Goal: Information Seeking & Learning: Learn about a topic

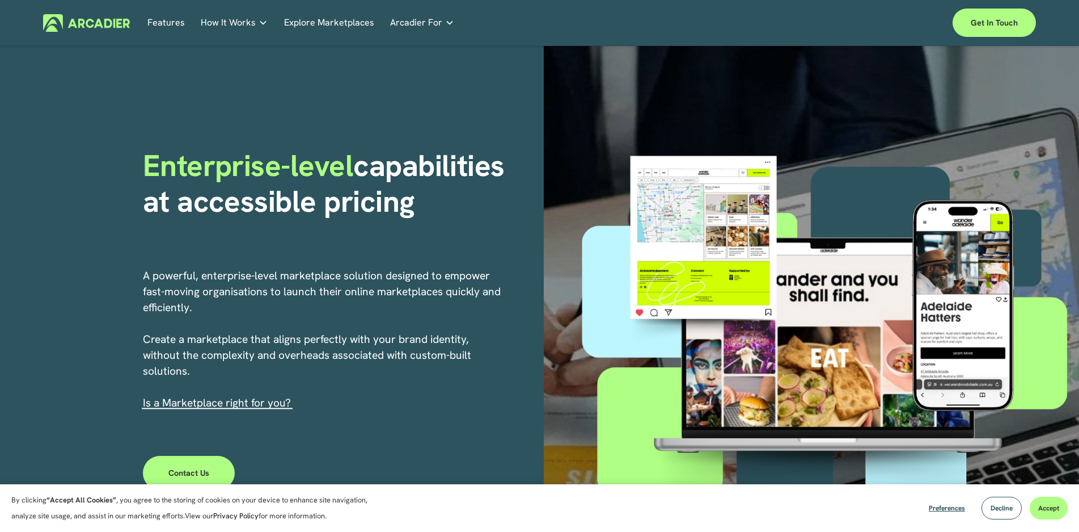
click at [150, 19] on link "Features" at bounding box center [165, 23] width 37 height 18
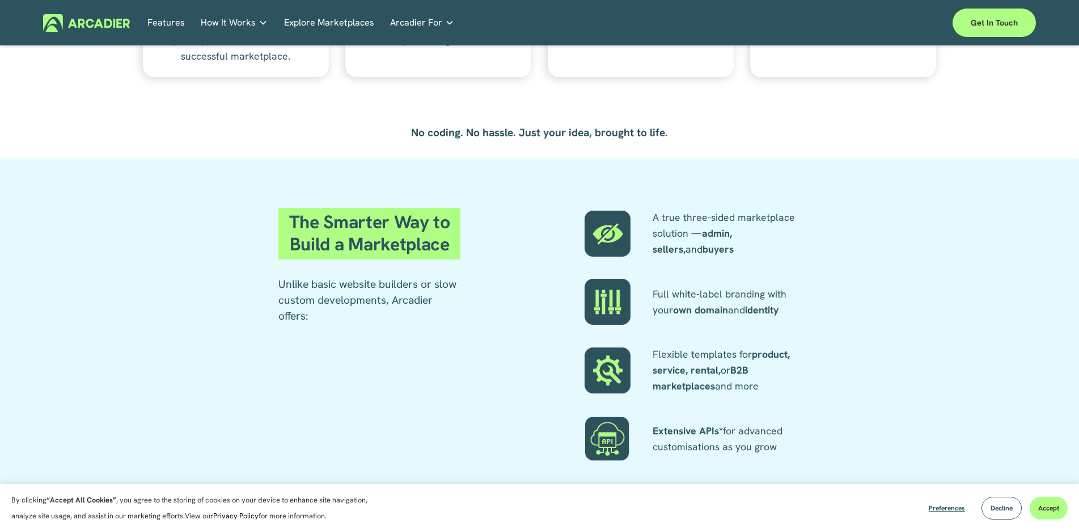
scroll to position [2156, 0]
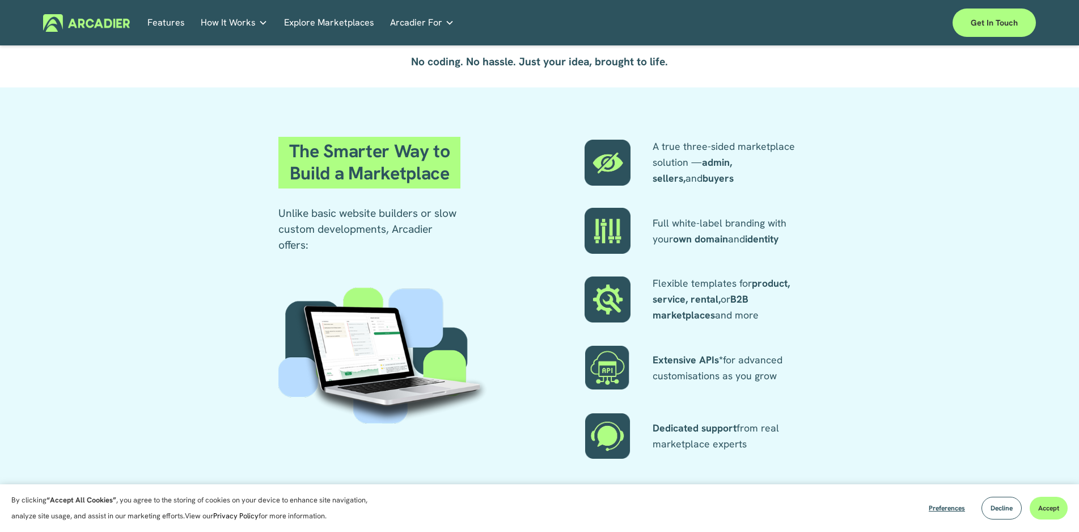
click at [683, 365] on strong "Extensive APIs*" at bounding box center [688, 359] width 70 height 13
click at [712, 361] on strong "Extensive APIs*" at bounding box center [688, 359] width 70 height 13
click at [741, 361] on p "Extensive APIs* for advanced customisations as you grow" at bounding box center [727, 368] width 148 height 32
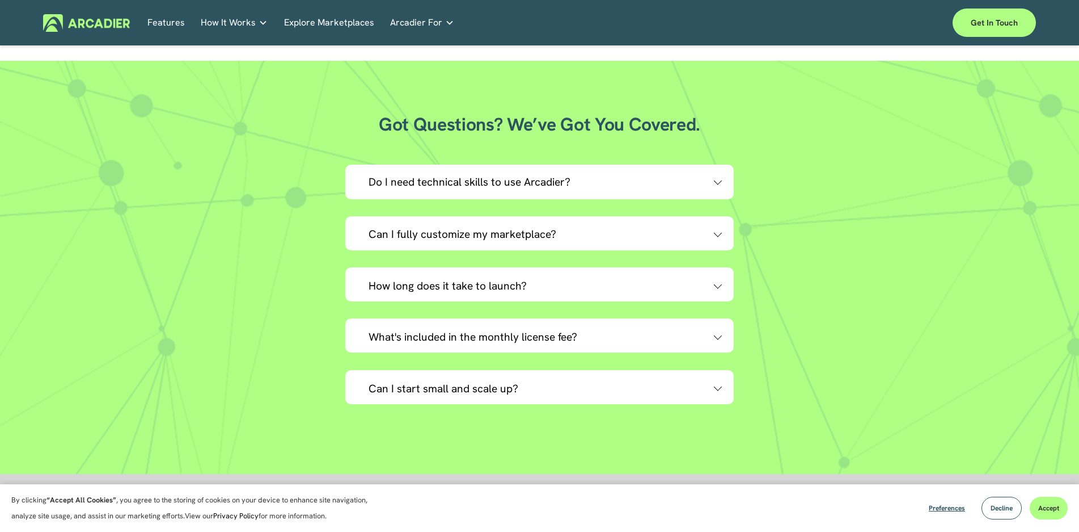
scroll to position [2950, 0]
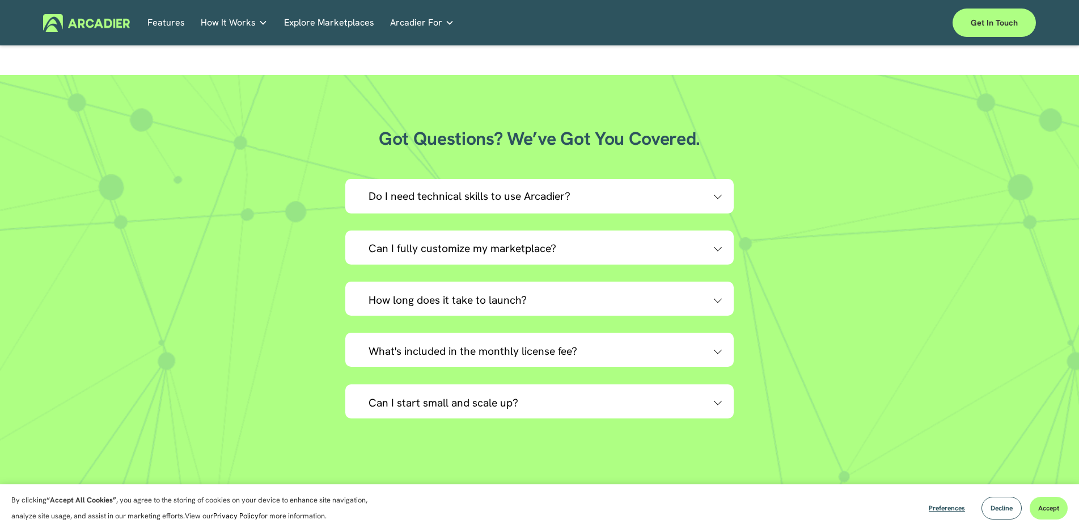
click at [634, 250] on span "Can I fully customize my marketplace?" at bounding box center [542, 248] width 346 height 14
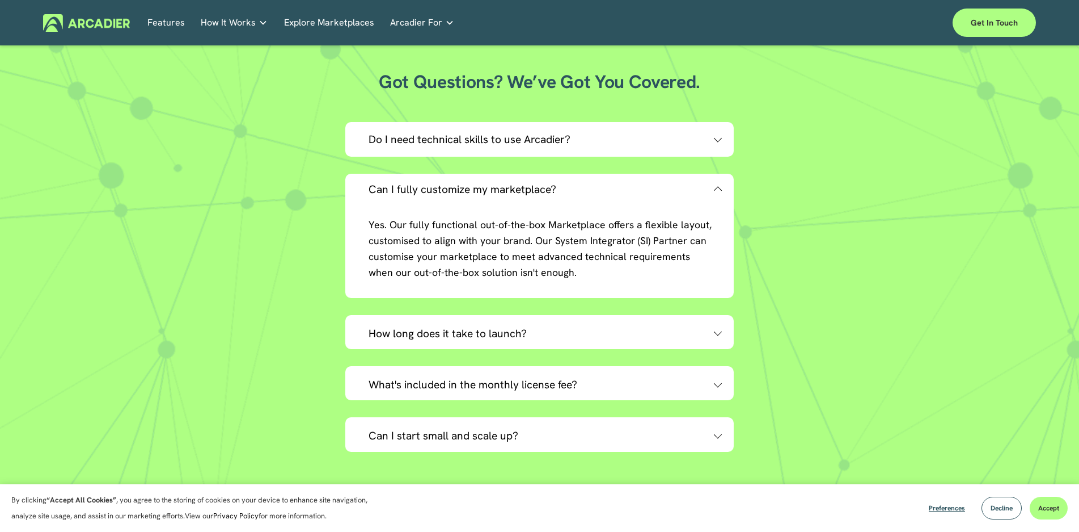
scroll to position [3063, 0]
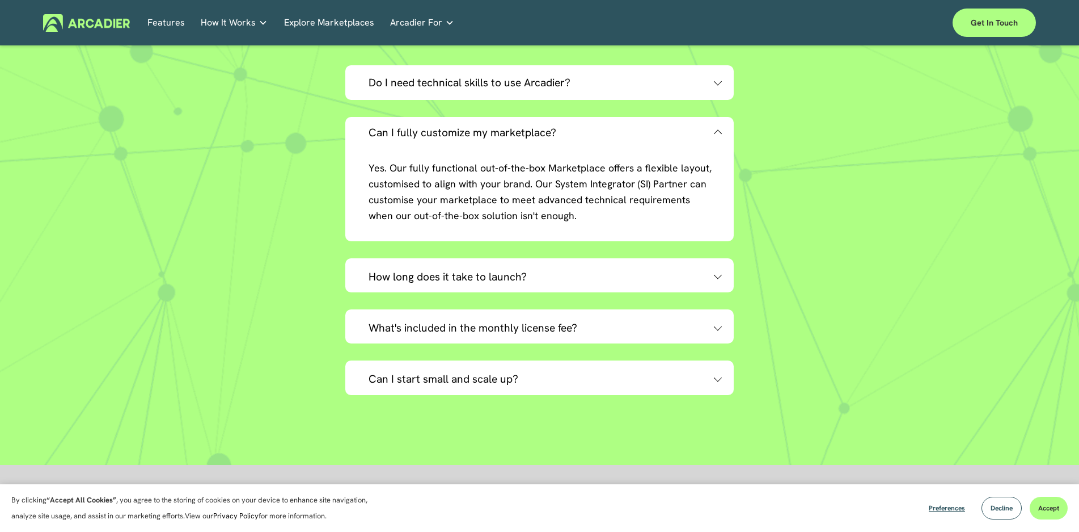
click at [548, 277] on span "How long does it take to launch?" at bounding box center [542, 276] width 346 height 14
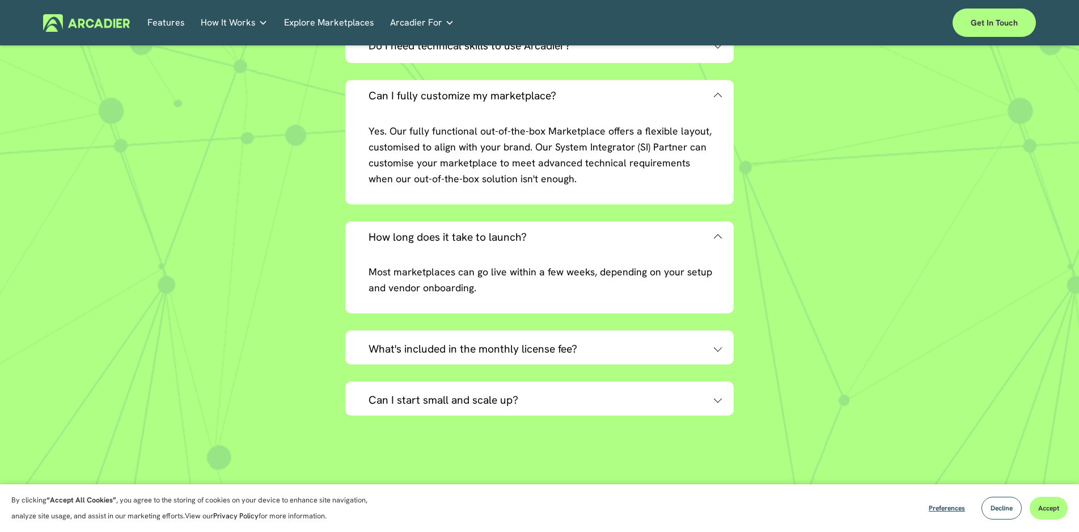
scroll to position [3120, 0]
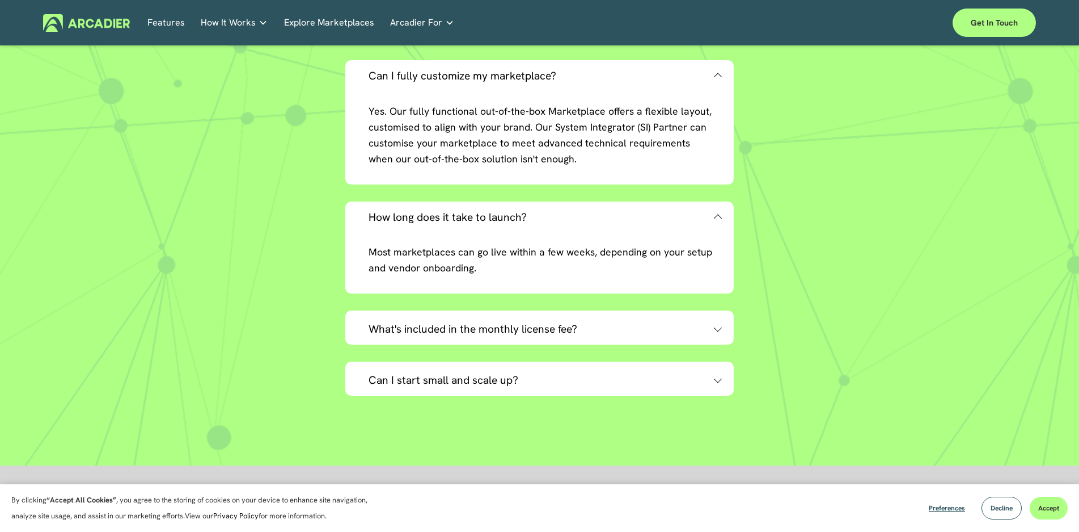
click at [526, 334] on span "What's included in the monthly license fee?" at bounding box center [542, 329] width 346 height 14
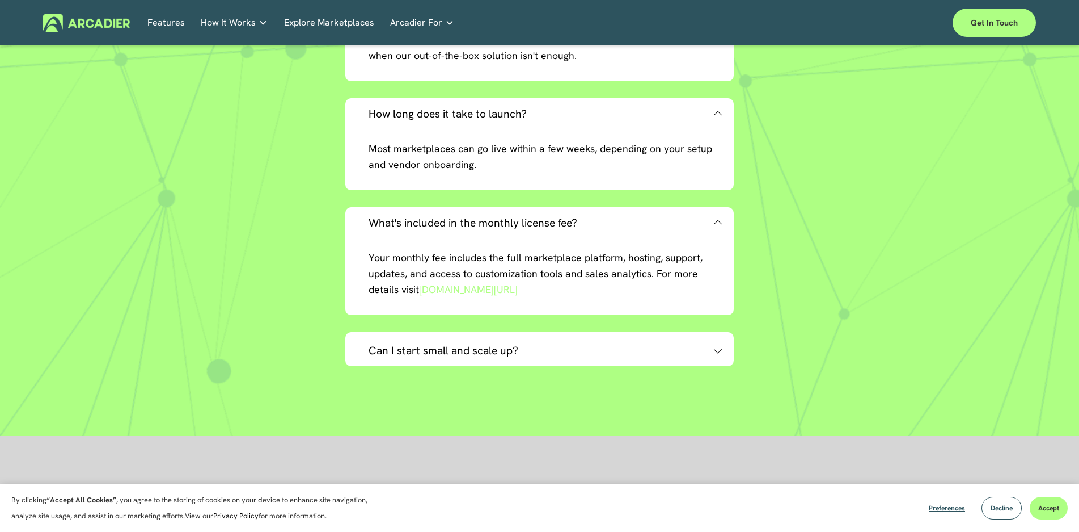
scroll to position [3233, 0]
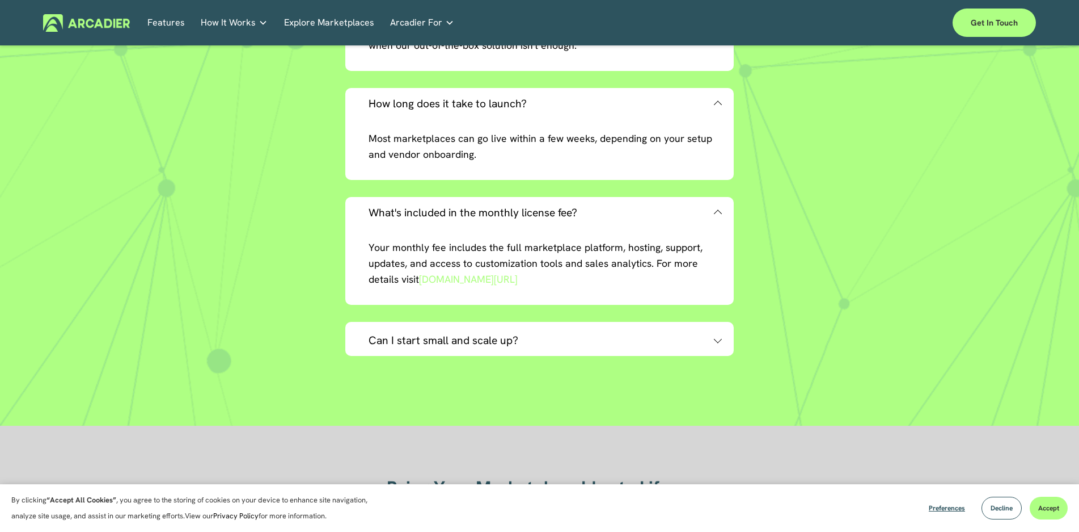
click at [528, 345] on span "Can I start small and scale up?" at bounding box center [542, 340] width 346 height 14
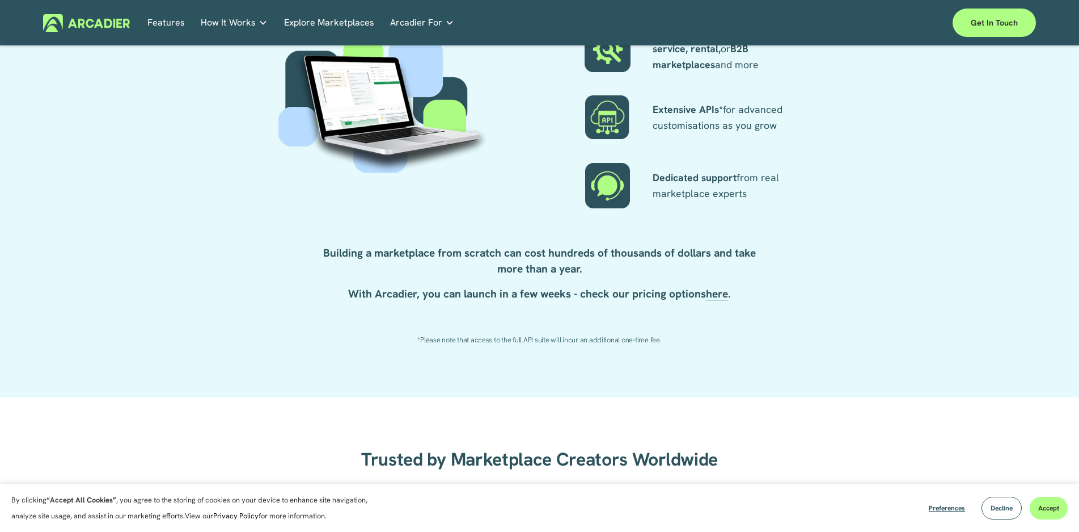
scroll to position [2412, 0]
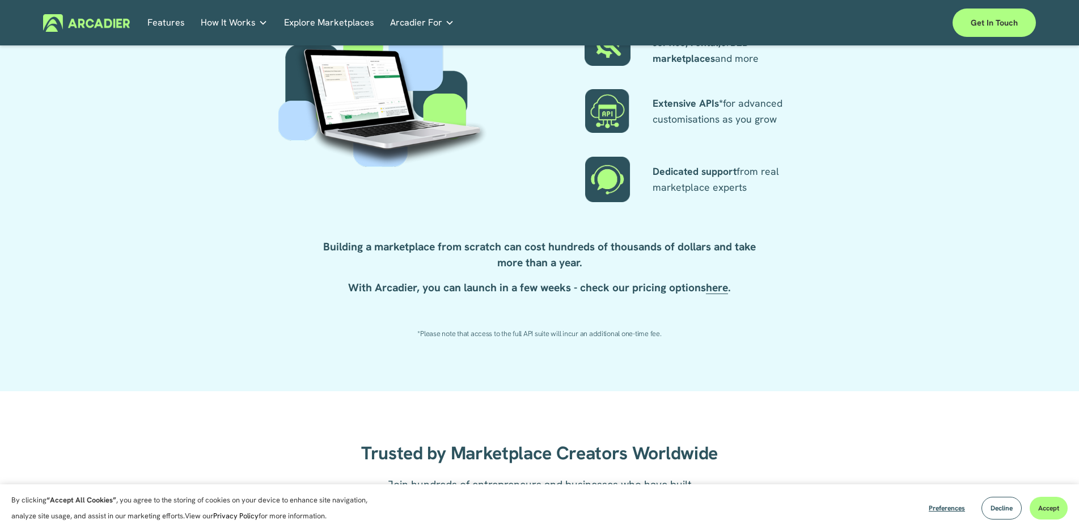
click at [713, 292] on strong "here" at bounding box center [717, 287] width 22 height 14
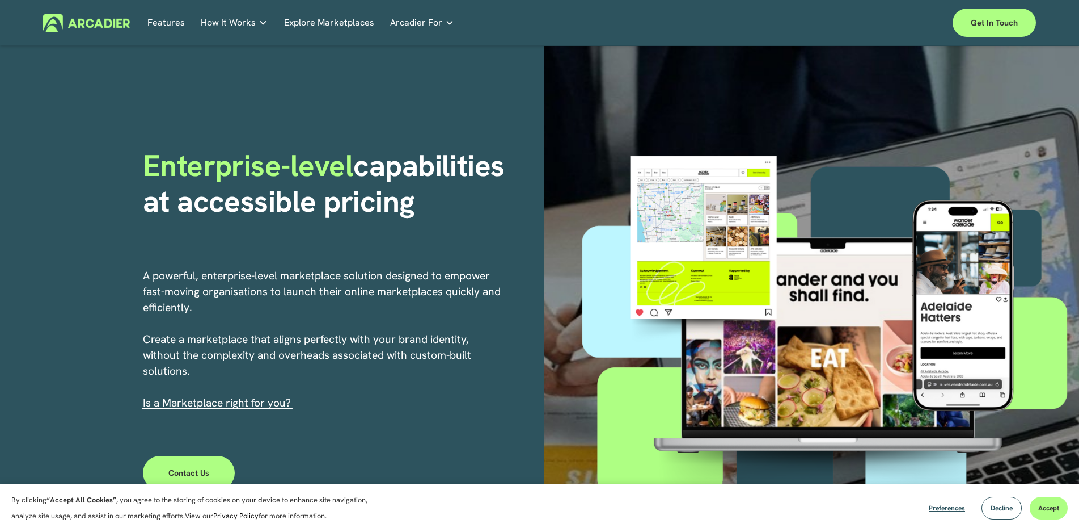
click at [0, 0] on link "Economic Development Designed to support your visitor economy agenda and invest…" at bounding box center [0, 0] width 0 height 0
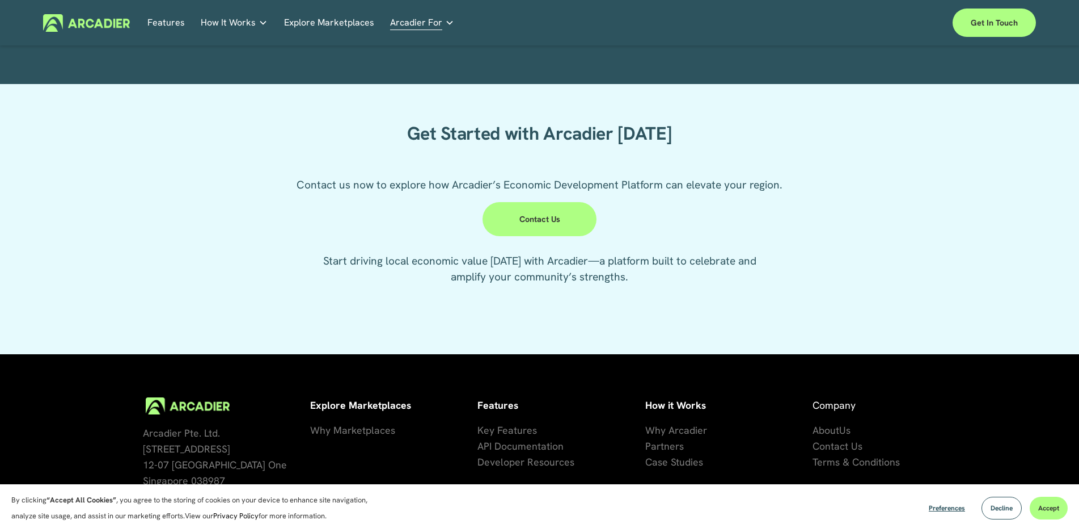
scroll to position [2930, 0]
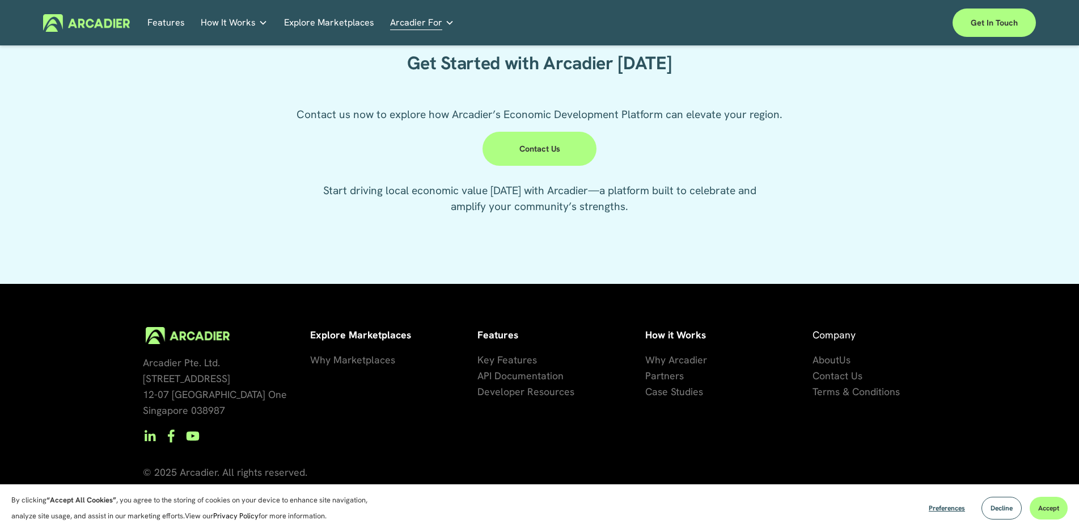
click at [0, 0] on link "Retail Marketplaces Whatever you are offering to your customer, we bring it all…" at bounding box center [0, 0] width 0 height 0
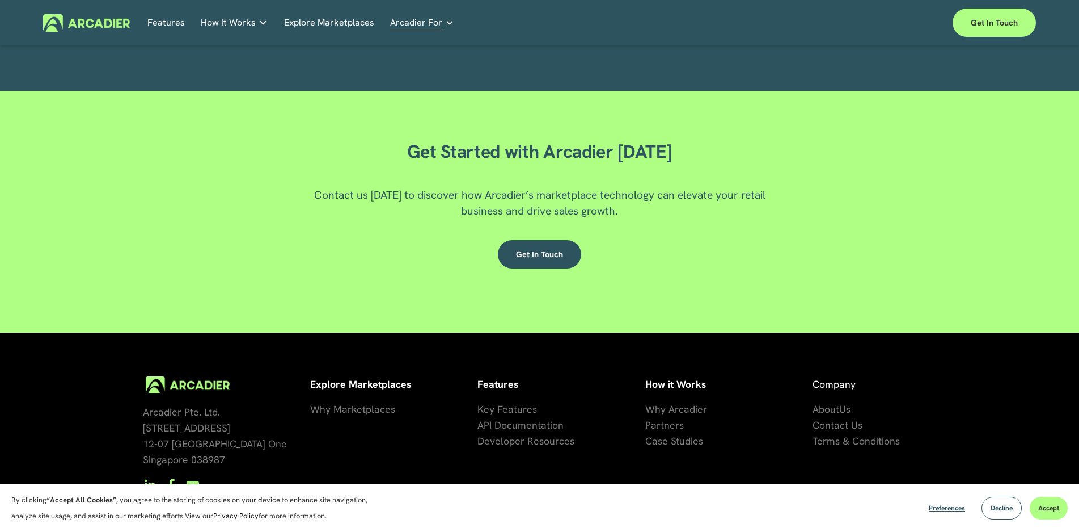
scroll to position [1981, 0]
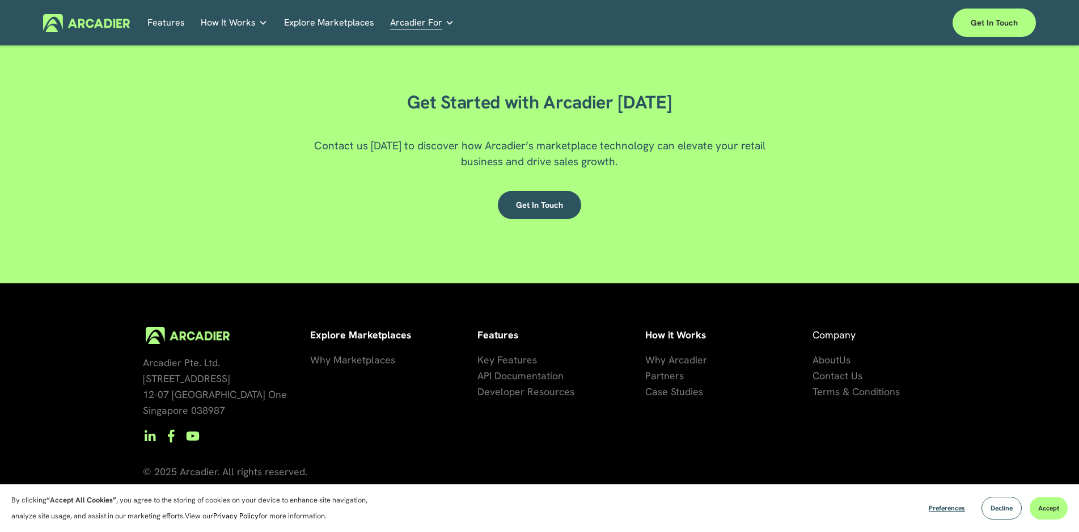
click at [86, 28] on img at bounding box center [86, 23] width 87 height 18
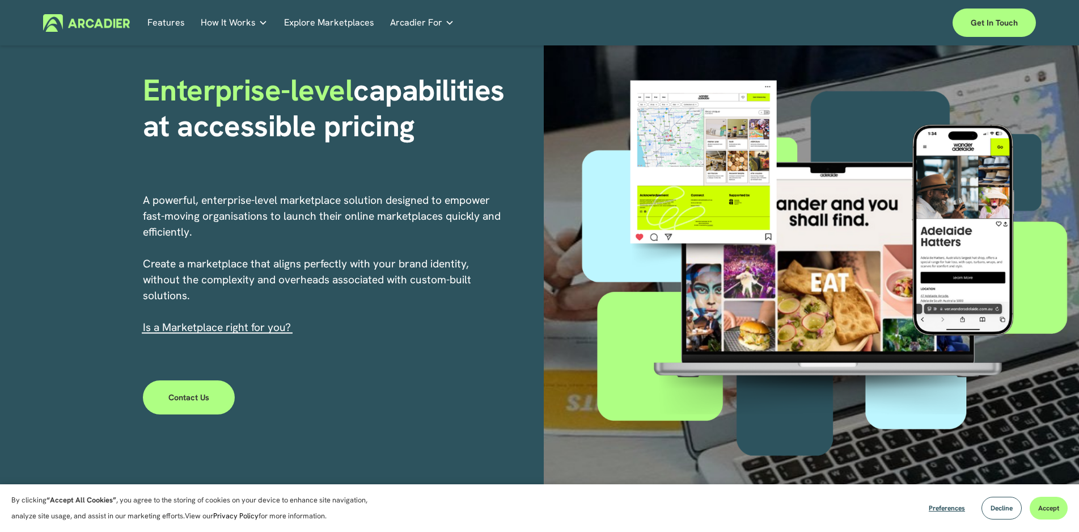
scroll to position [170, 0]
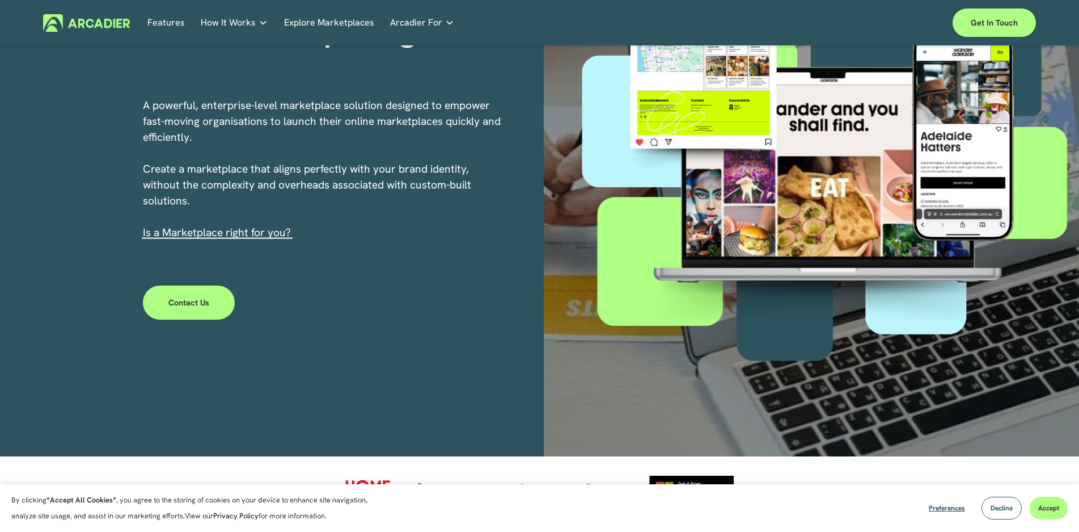
click at [241, 234] on link "s a Marketplace right for you?" at bounding box center [218, 232] width 145 height 14
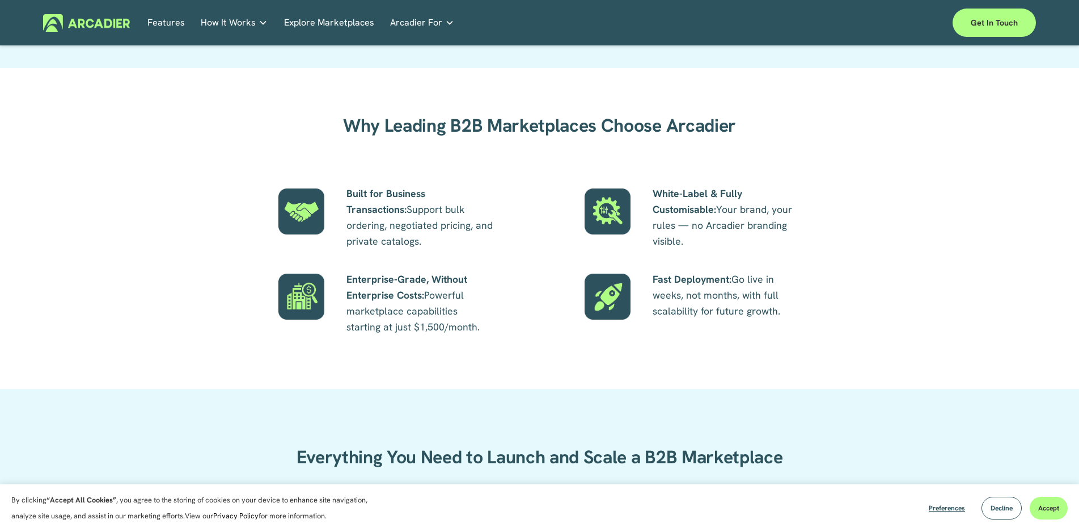
scroll to position [943, 0]
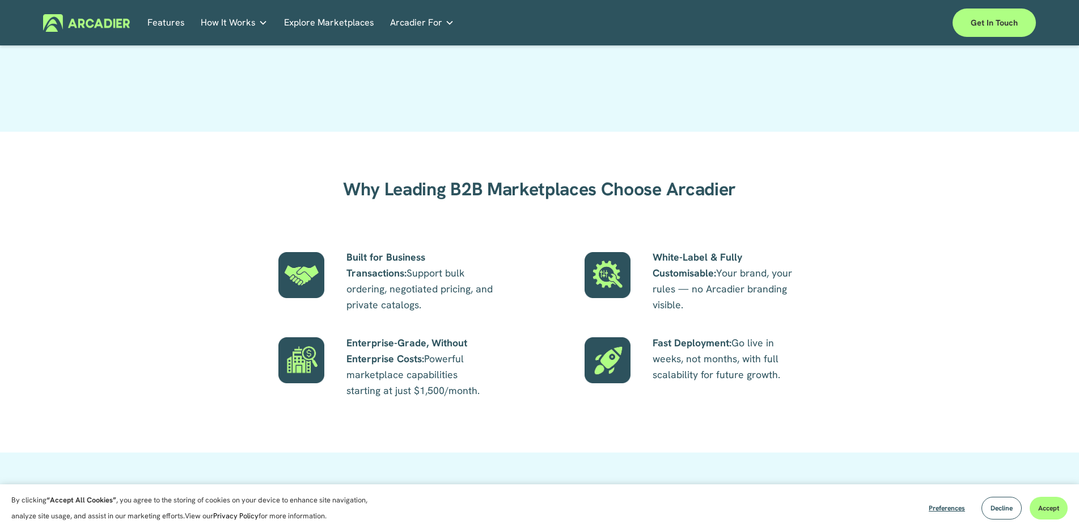
click at [397, 258] on strong "Built for Business Transactions:" at bounding box center [388, 264] width 82 height 29
click at [391, 275] on p "Built for Business Transactions: Support bulk ordering, negotiated pricing, and…" at bounding box center [421, 281] width 148 height 64
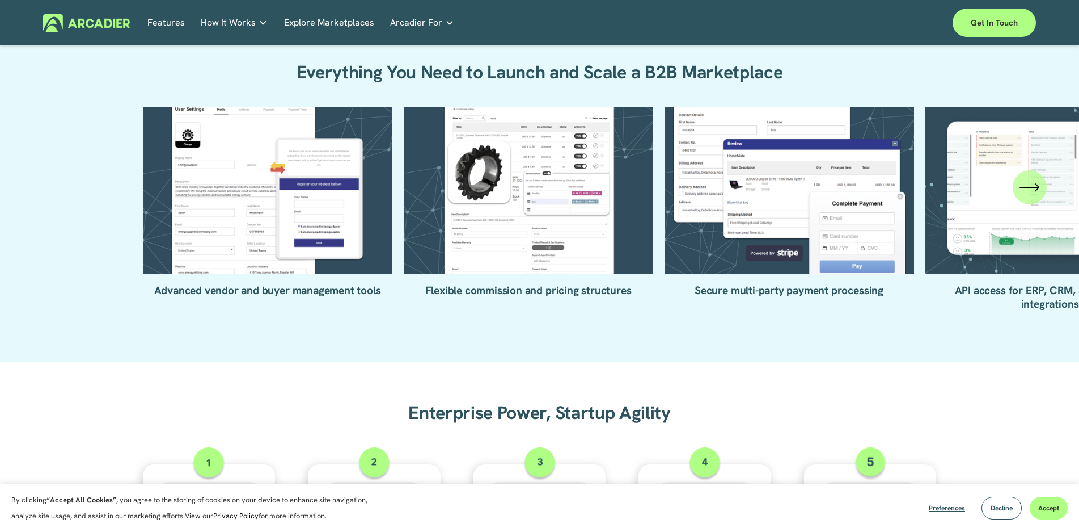
scroll to position [1393, 0]
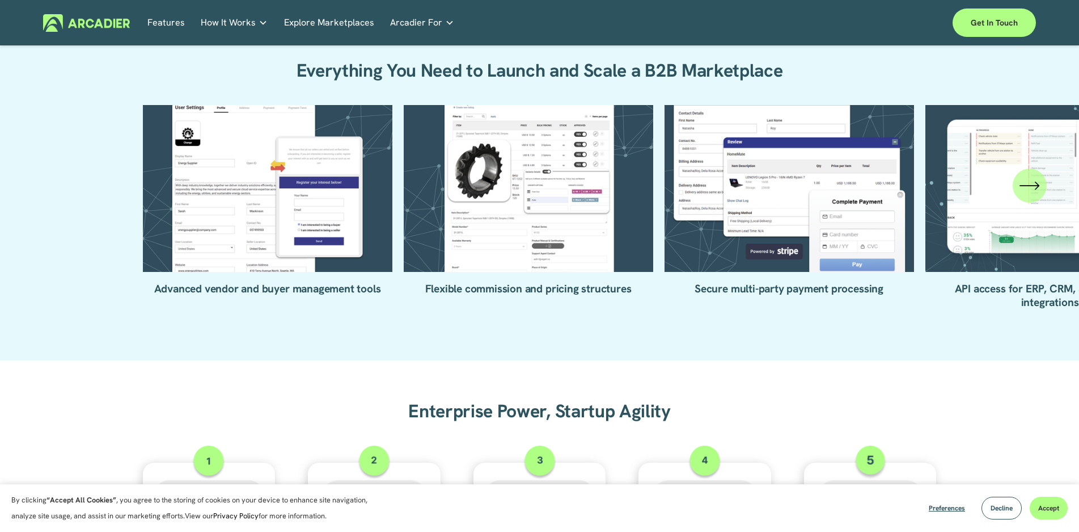
click at [456, 227] on ul "Advanced vendor and buyer management tools Flexible commission and pricing stru…" at bounding box center [540, 207] width 794 height 204
click at [481, 294] on ul "Advanced vendor and buyer management tools Flexible commission and pricing stru…" at bounding box center [540, 207] width 794 height 204
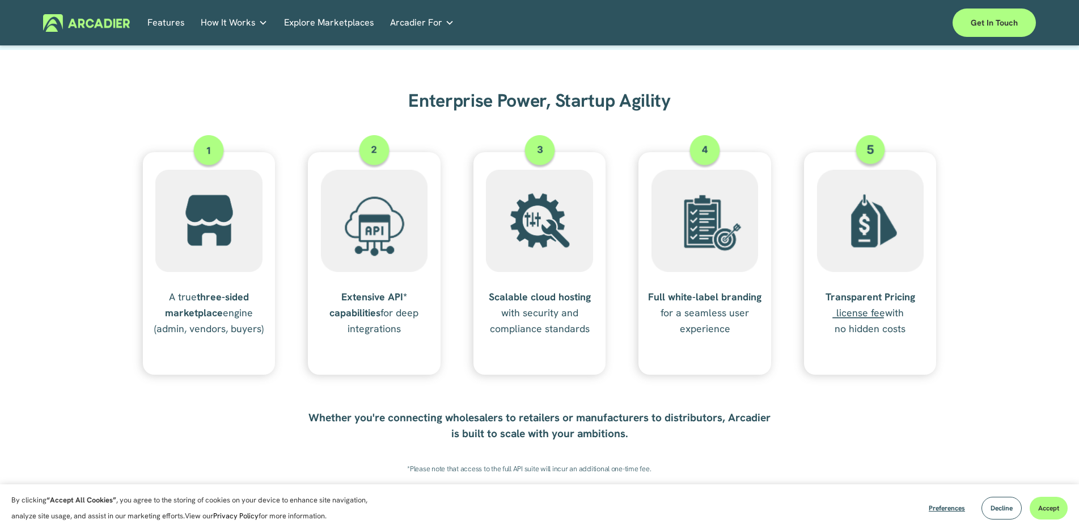
scroll to position [1711, 0]
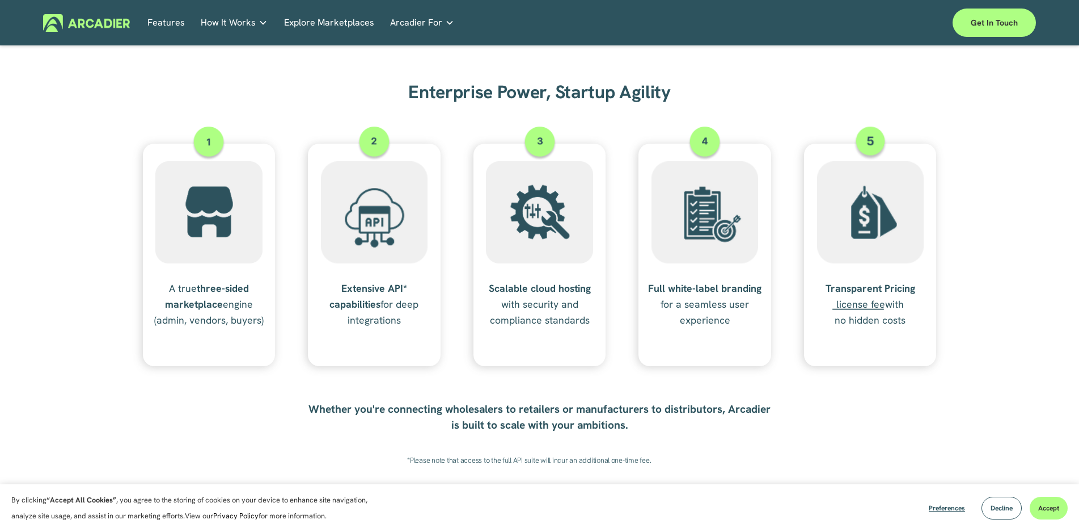
click at [899, 288] on strong "Transparent Pricing" at bounding box center [871, 287] width 90 height 13
click at [861, 307] on span "license fee" at bounding box center [861, 303] width 49 height 13
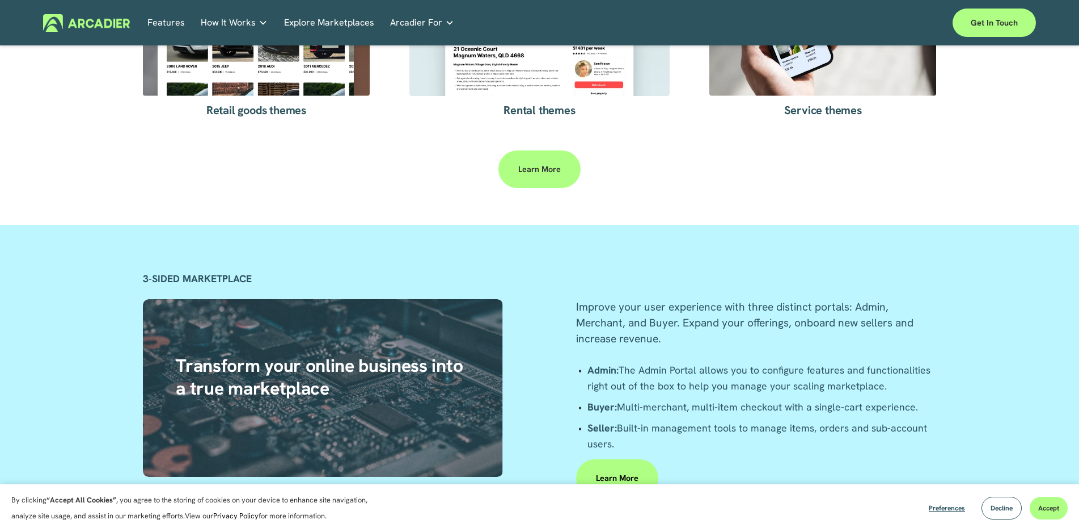
scroll to position [2153, 0]
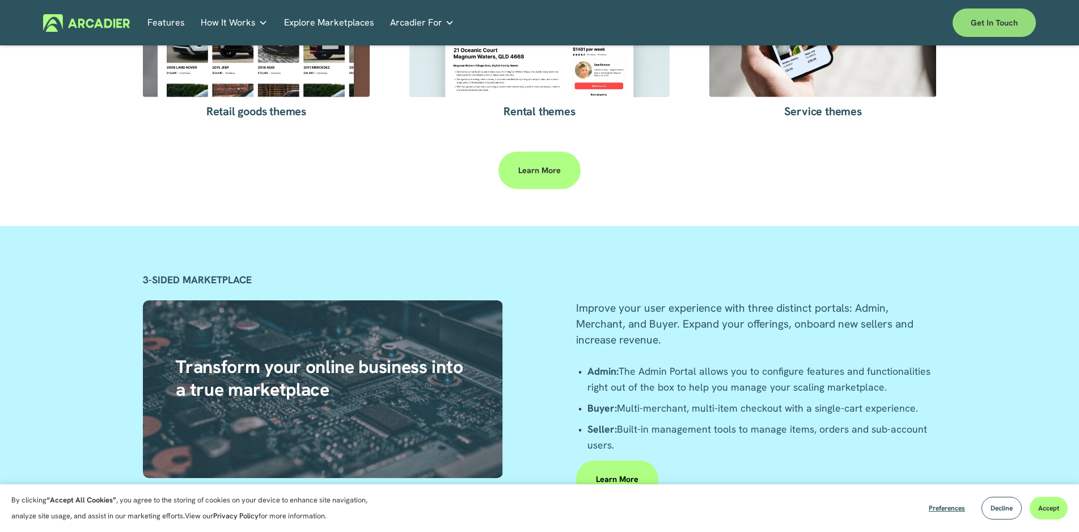
click at [997, 25] on link "Get in touch" at bounding box center [994, 23] width 83 height 28
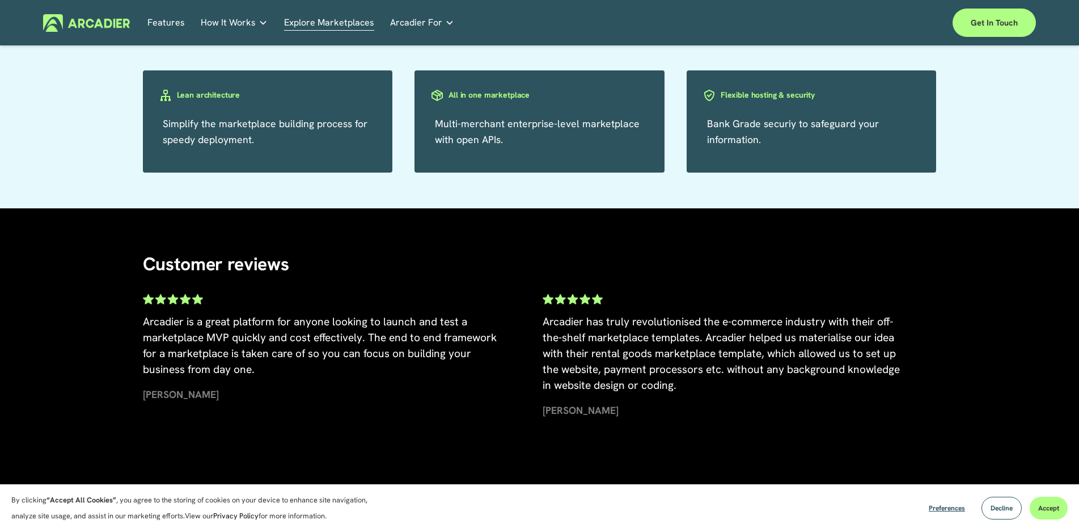
scroll to position [2581, 0]
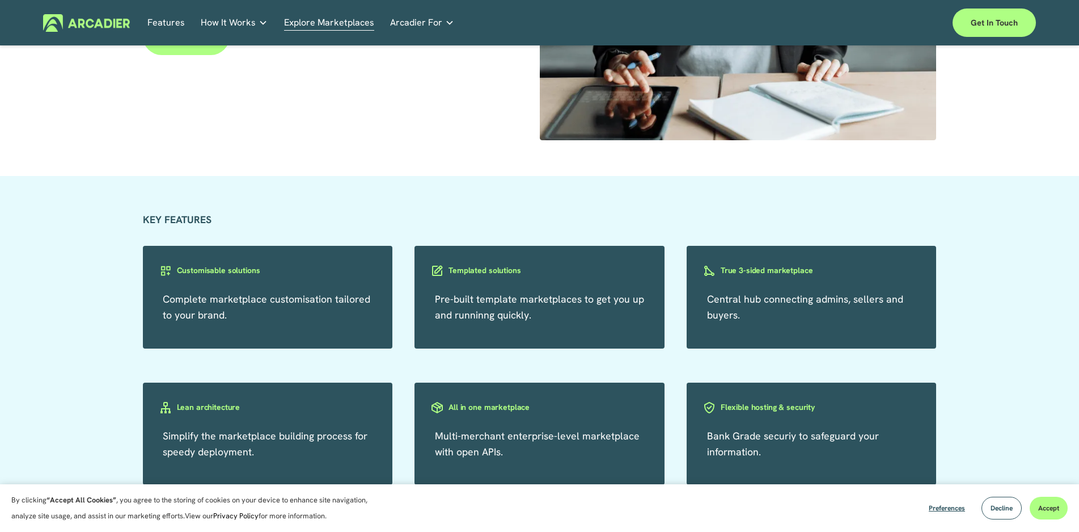
scroll to position [1929, 0]
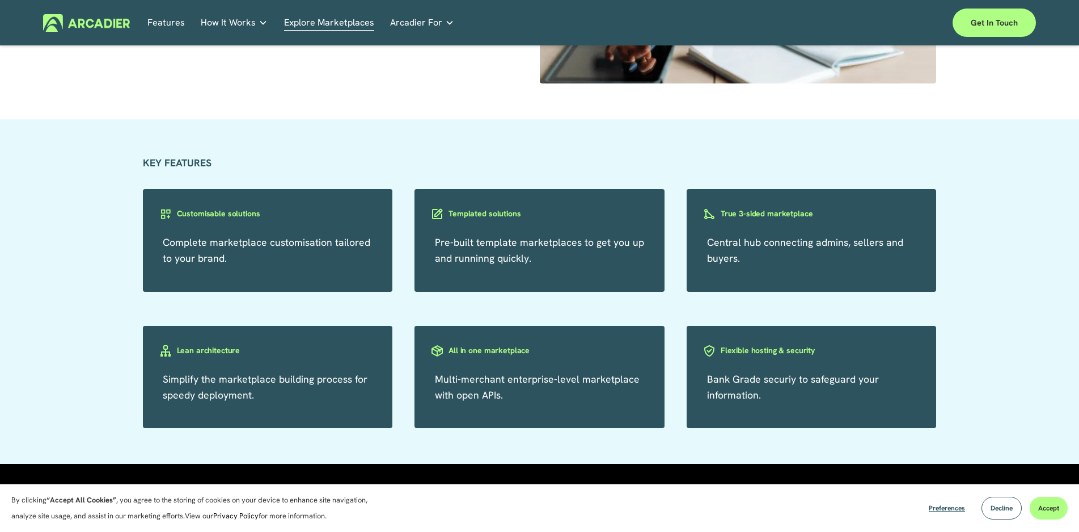
click at [231, 230] on div "Customisable solutions" at bounding box center [268, 223] width 250 height 34
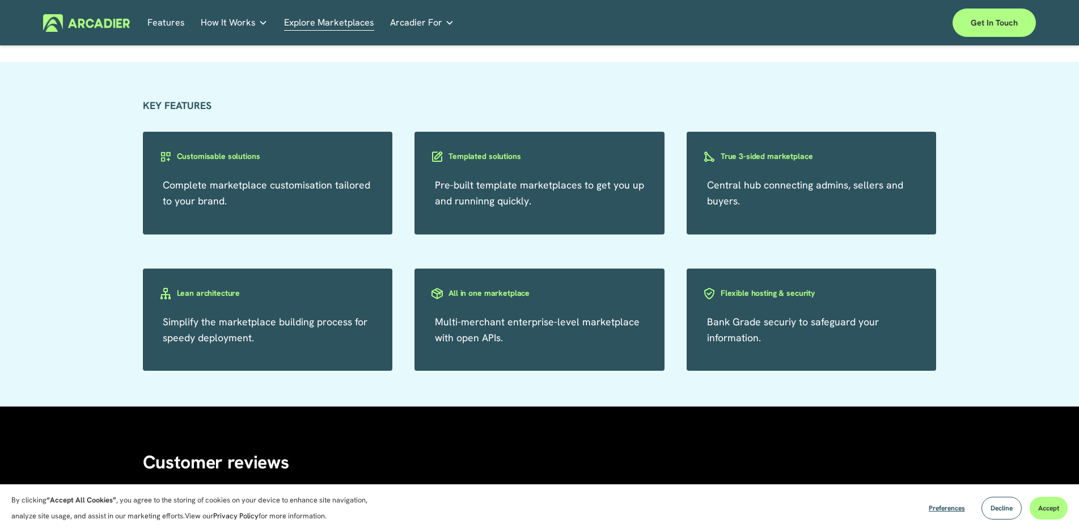
scroll to position [1985, 0]
click at [731, 159] on h3 "True 3-sided marketplace" at bounding box center [767, 156] width 92 height 11
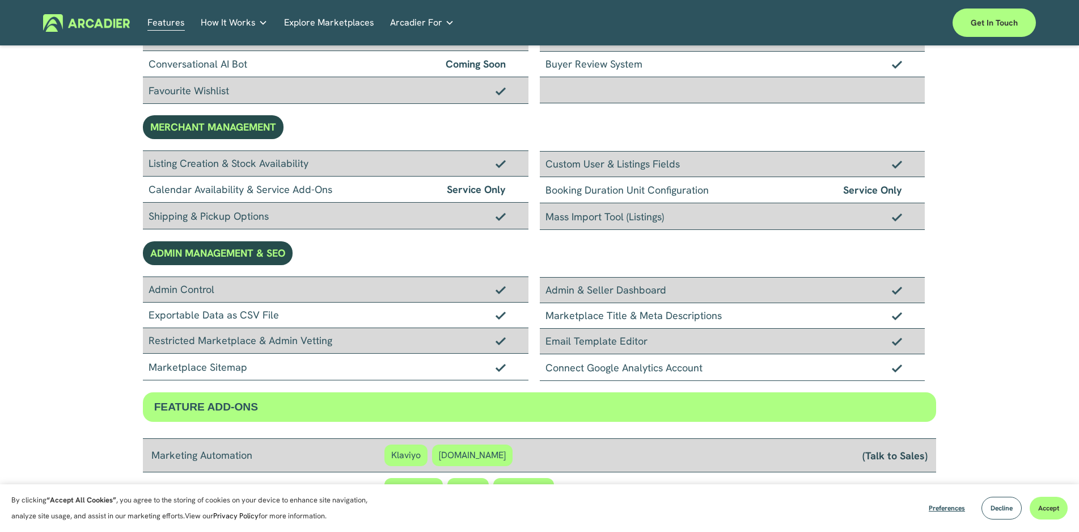
scroll to position [972, 0]
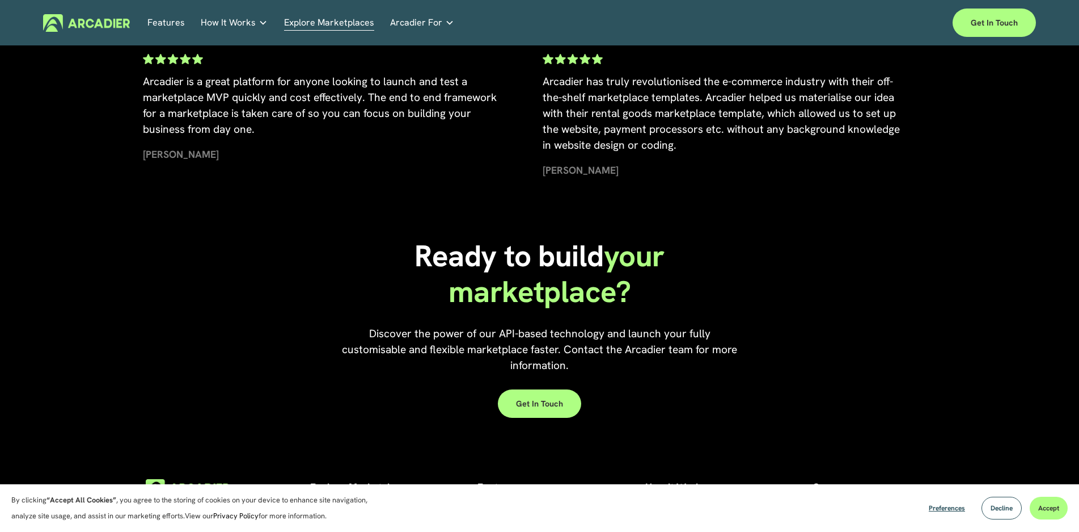
scroll to position [2241, 0]
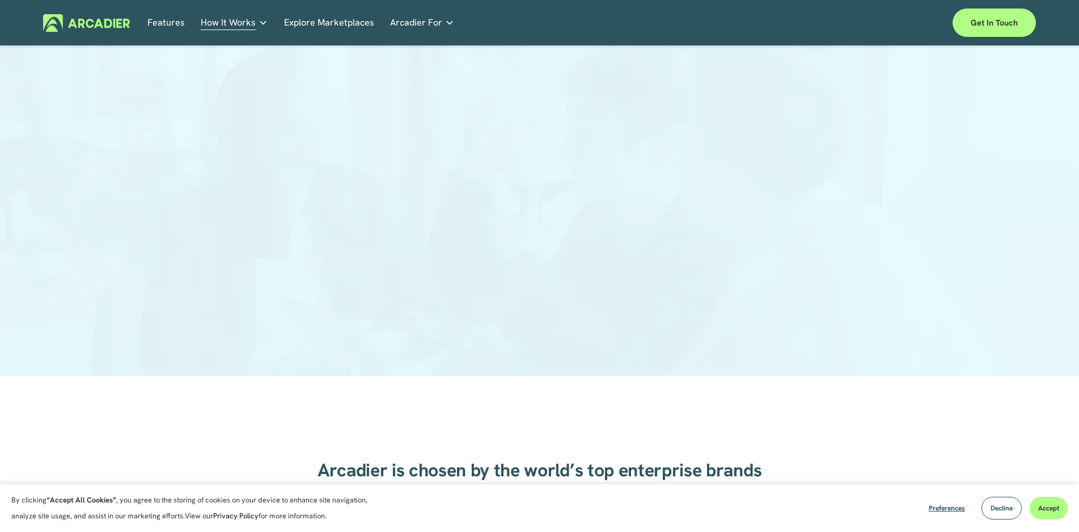
scroll to position [141, 0]
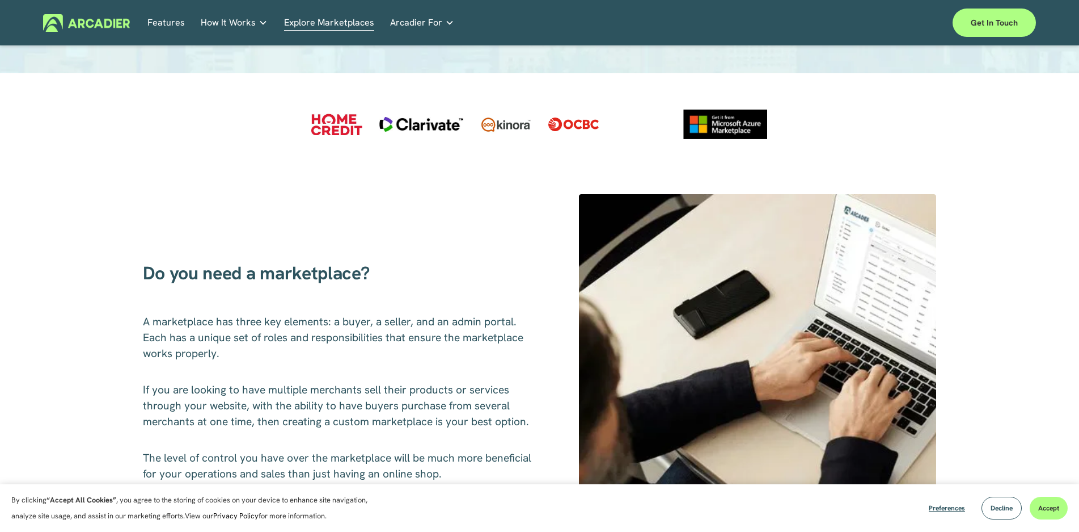
scroll to position [567, 0]
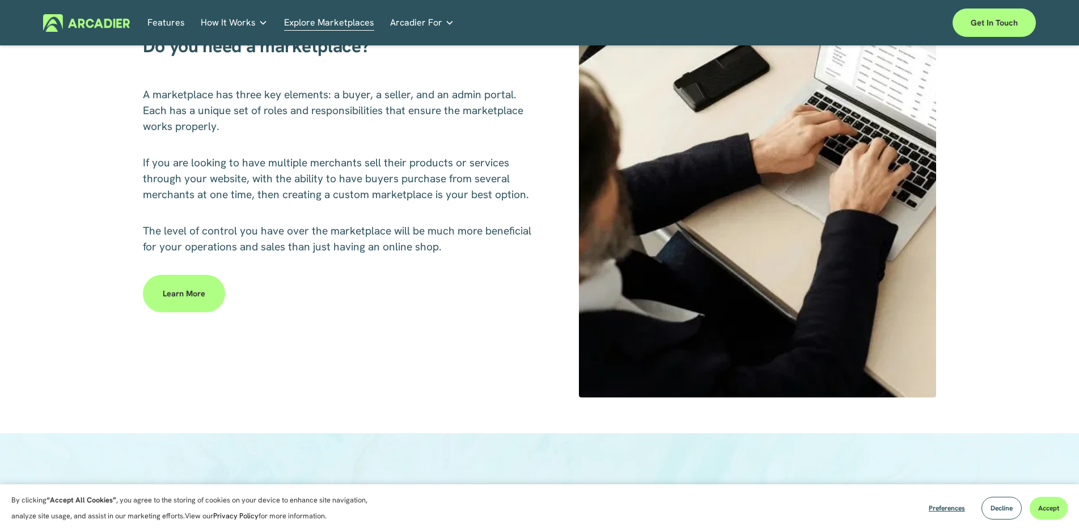
click at [193, 299] on link "Learn more" at bounding box center [184, 293] width 82 height 37
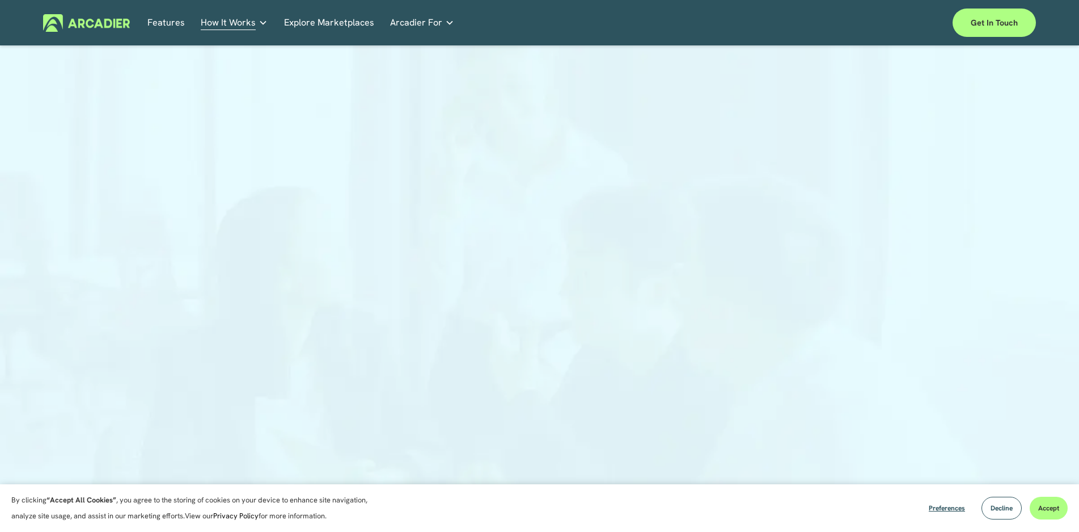
scroll to position [397, 0]
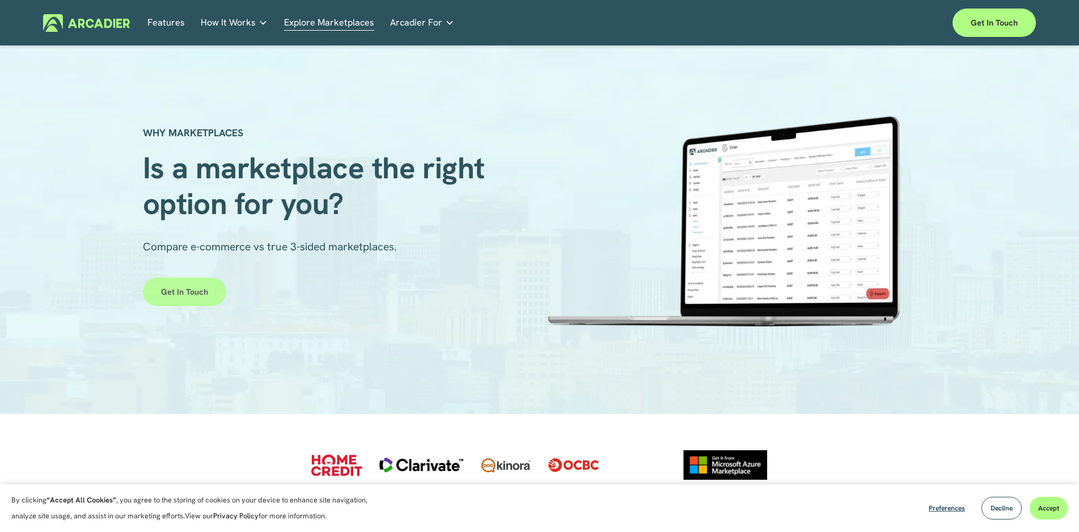
click at [199, 300] on link "Get in touch" at bounding box center [184, 291] width 83 height 28
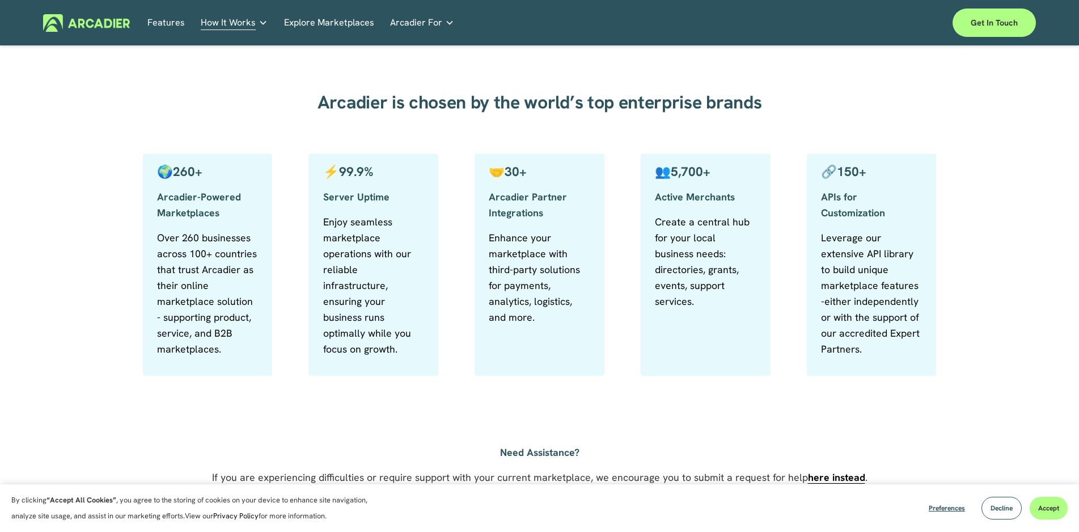
scroll to position [481, 0]
